Goal: Information Seeking & Learning: Find specific page/section

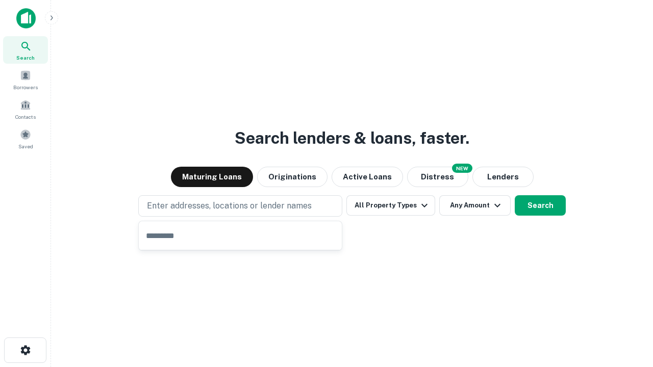
type input "**********"
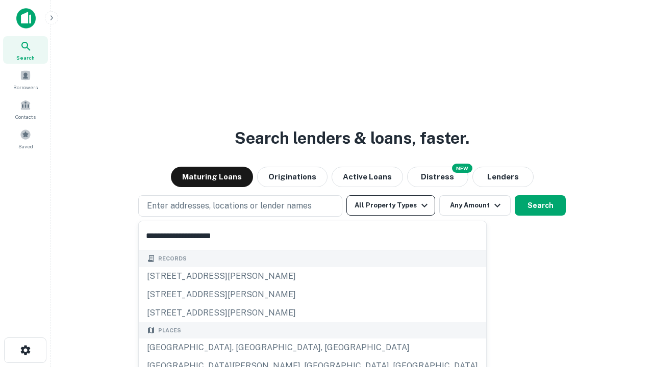
click at [391, 206] on button "All Property Types" at bounding box center [390, 205] width 89 height 20
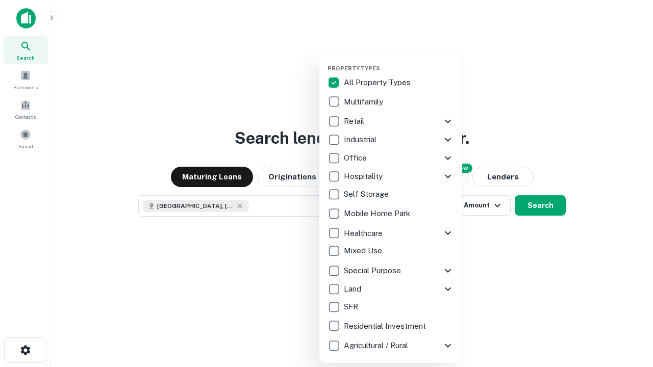
click at [399, 62] on button "button" at bounding box center [398, 62] width 143 height 1
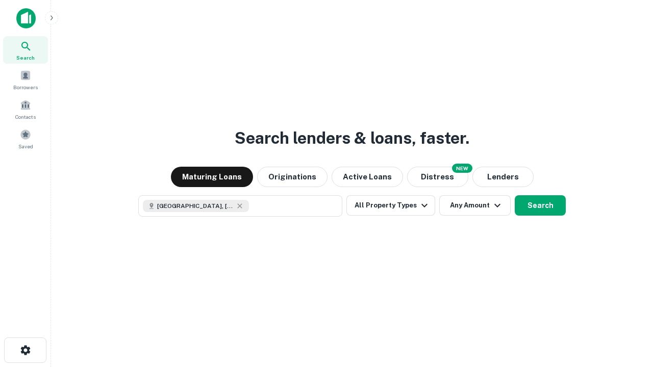
scroll to position [16, 0]
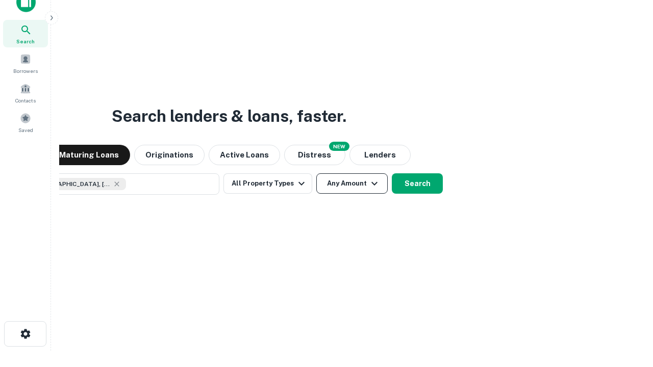
click at [316, 173] on button "Any Amount" at bounding box center [351, 183] width 71 height 20
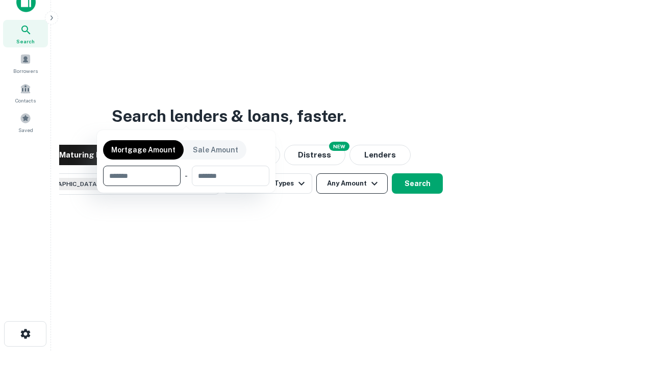
scroll to position [73, 289]
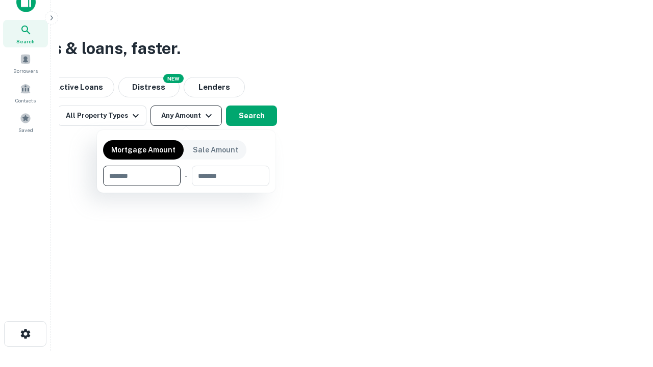
type input "*******"
click at [186, 186] on button "button" at bounding box center [186, 186] width 166 height 1
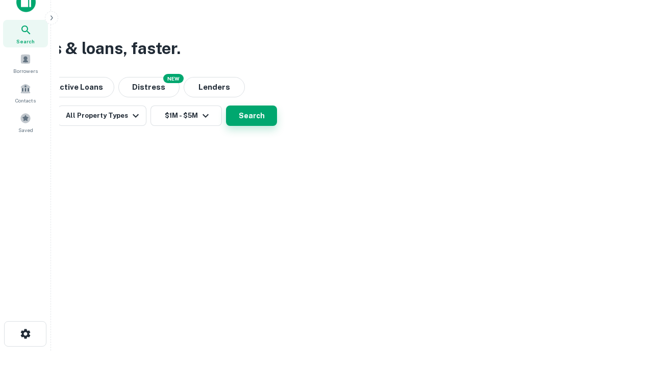
click at [277, 126] on button "Search" at bounding box center [251, 116] width 51 height 20
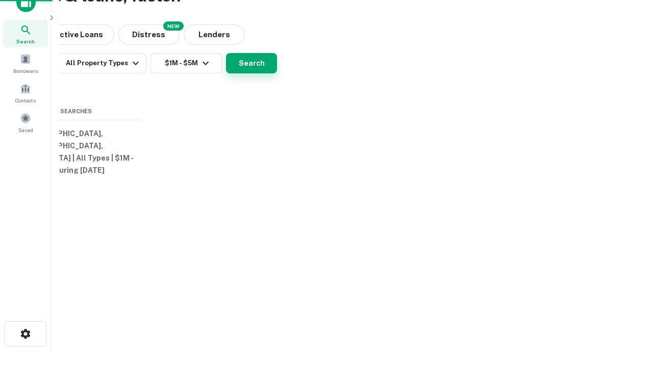
scroll to position [0, 188]
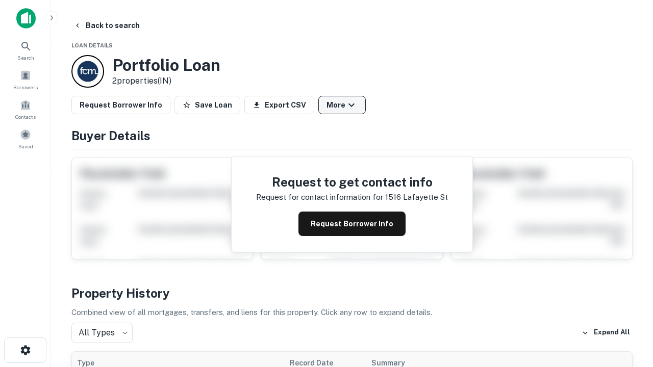
click at [342, 105] on button "More" at bounding box center [341, 105] width 47 height 18
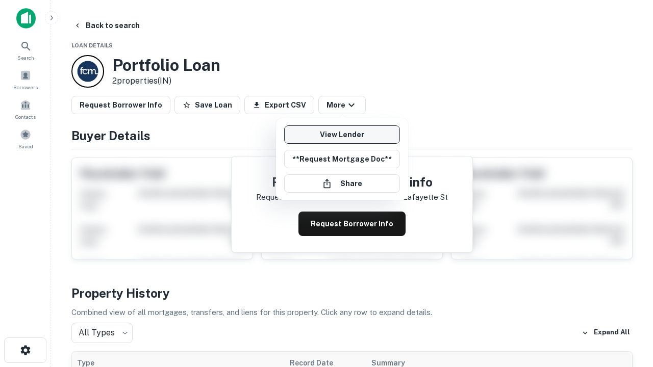
click at [342, 135] on link "View Lender" at bounding box center [342, 134] width 116 height 18
